Goal: Task Accomplishment & Management: Use online tool/utility

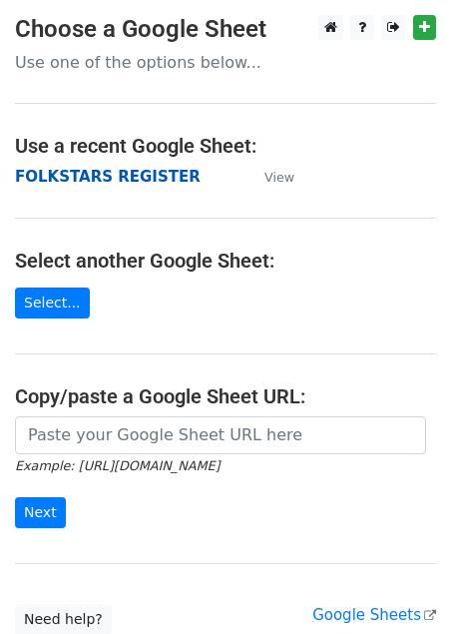
click at [110, 175] on strong "FOLKSTARS REGISTER" at bounding box center [108, 177] width 186 height 18
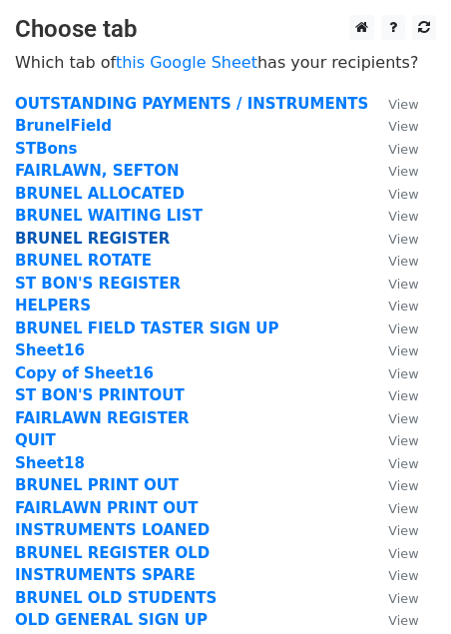
click at [115, 232] on strong "BRUNEL REGISTER" at bounding box center [92, 238] width 155 height 18
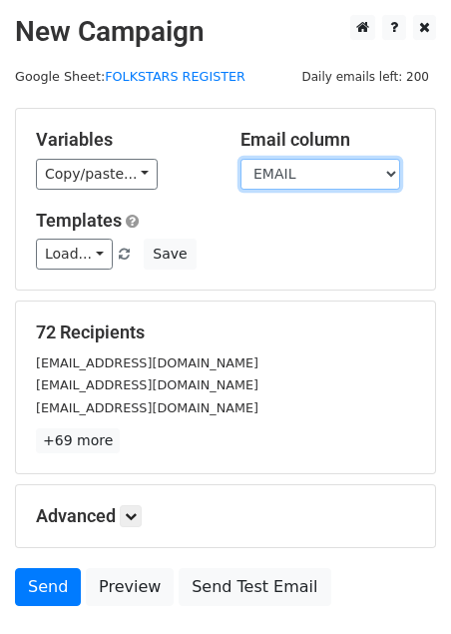
click at [311, 173] on select "CONTINUING PD HAS? GROUP INSTRUMENT ADDITIONAL NEEDS TIME CHiLD'S NAME CHILDFIR…" at bounding box center [320, 174] width 160 height 31
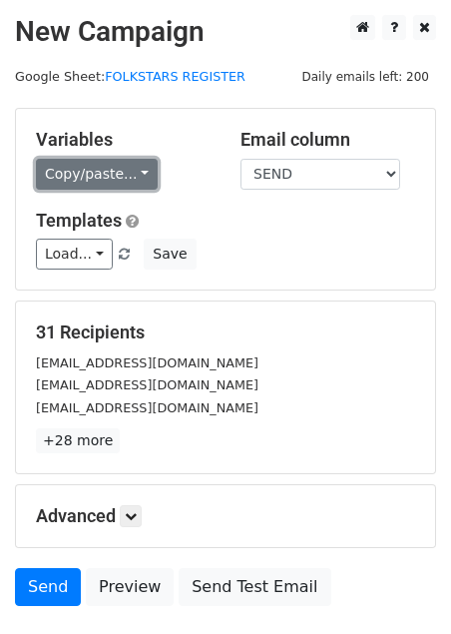
click at [145, 177] on link "Copy/paste..." at bounding box center [97, 174] width 122 height 31
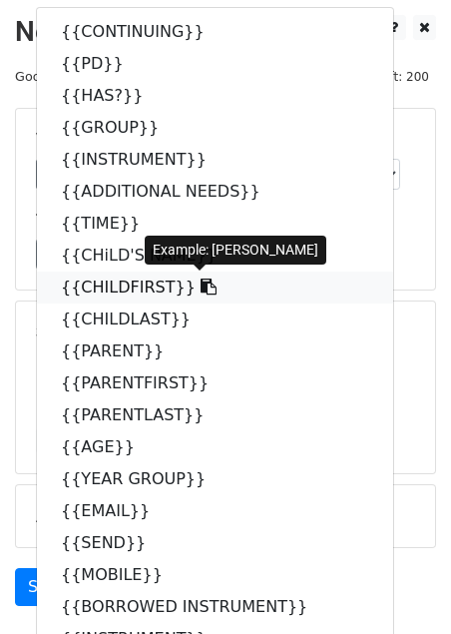
click at [140, 279] on link "{{CHILDFIRST}}" at bounding box center [215, 287] width 356 height 32
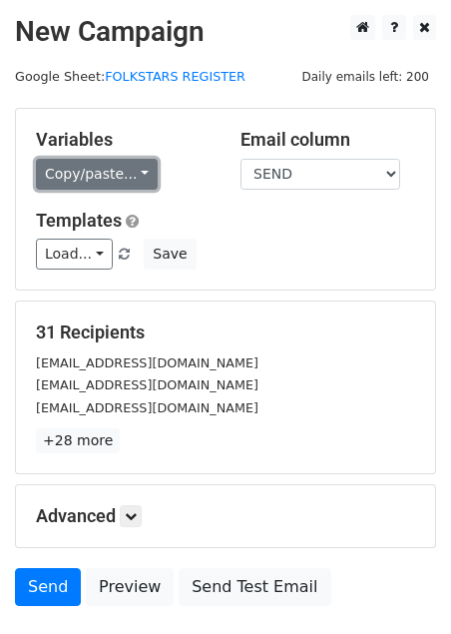
click at [119, 175] on link "Copy/paste..." at bounding box center [97, 174] width 122 height 31
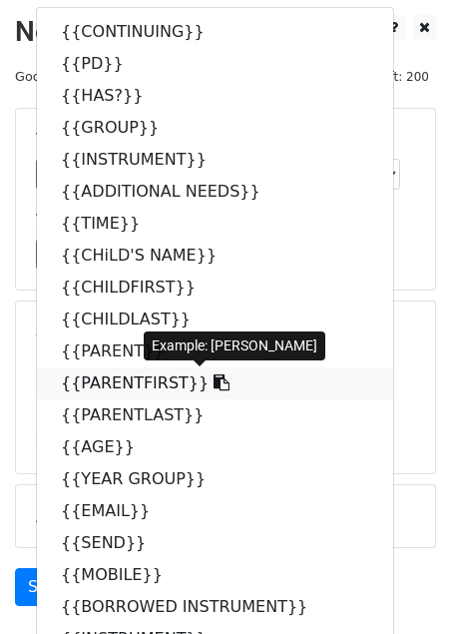
click at [118, 386] on link "{{PARENTFIRST}}" at bounding box center [215, 383] width 356 height 32
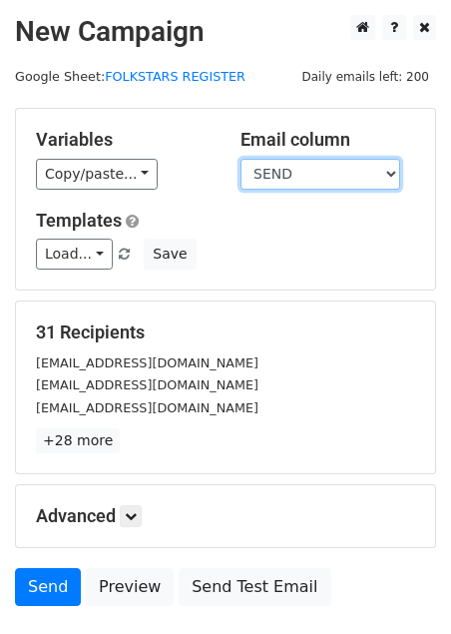
click at [298, 170] on select "CONTINUING PD HAS? GROUP INSTRUMENT ADDITIONAL NEEDS TIME CHiLD'S NAME CHILDFIR…" at bounding box center [320, 174] width 160 height 31
click at [308, 169] on select "CONTINUING PD HAS? GROUP INSTRUMENT ADDITIONAL NEEDS TIME CHiLD'S NAME CHILDFIR…" at bounding box center [320, 174] width 160 height 31
select select "SEND"
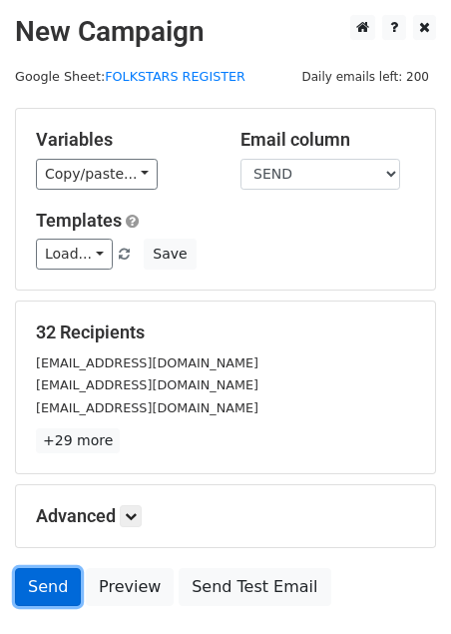
click at [42, 581] on link "Send" at bounding box center [48, 587] width 66 height 38
